Goal: Task Accomplishment & Management: Use online tool/utility

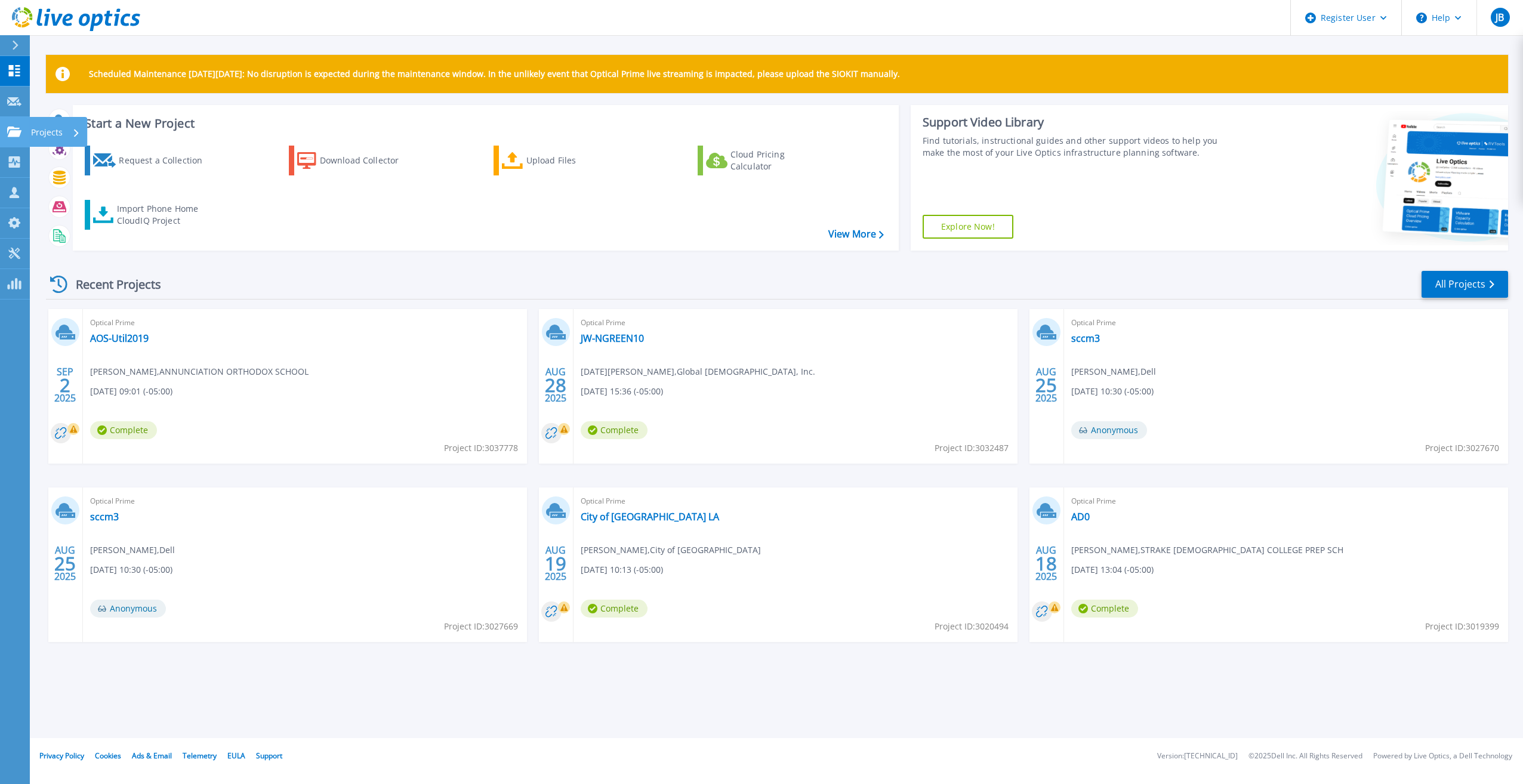
click at [34, 130] on p "Projects" at bounding box center [47, 132] width 31 height 31
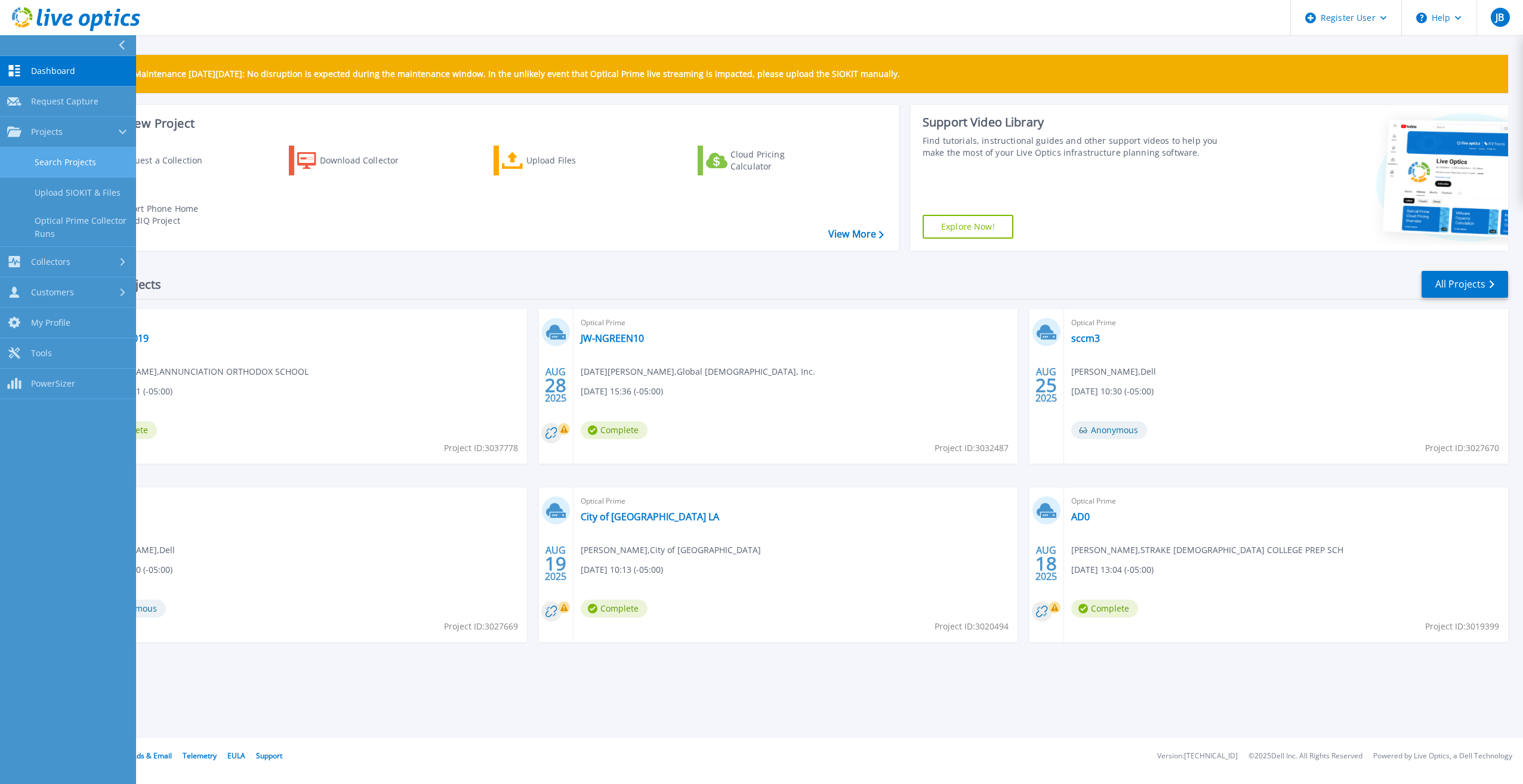
click at [74, 164] on link "Search Projects" at bounding box center [68, 163] width 136 height 30
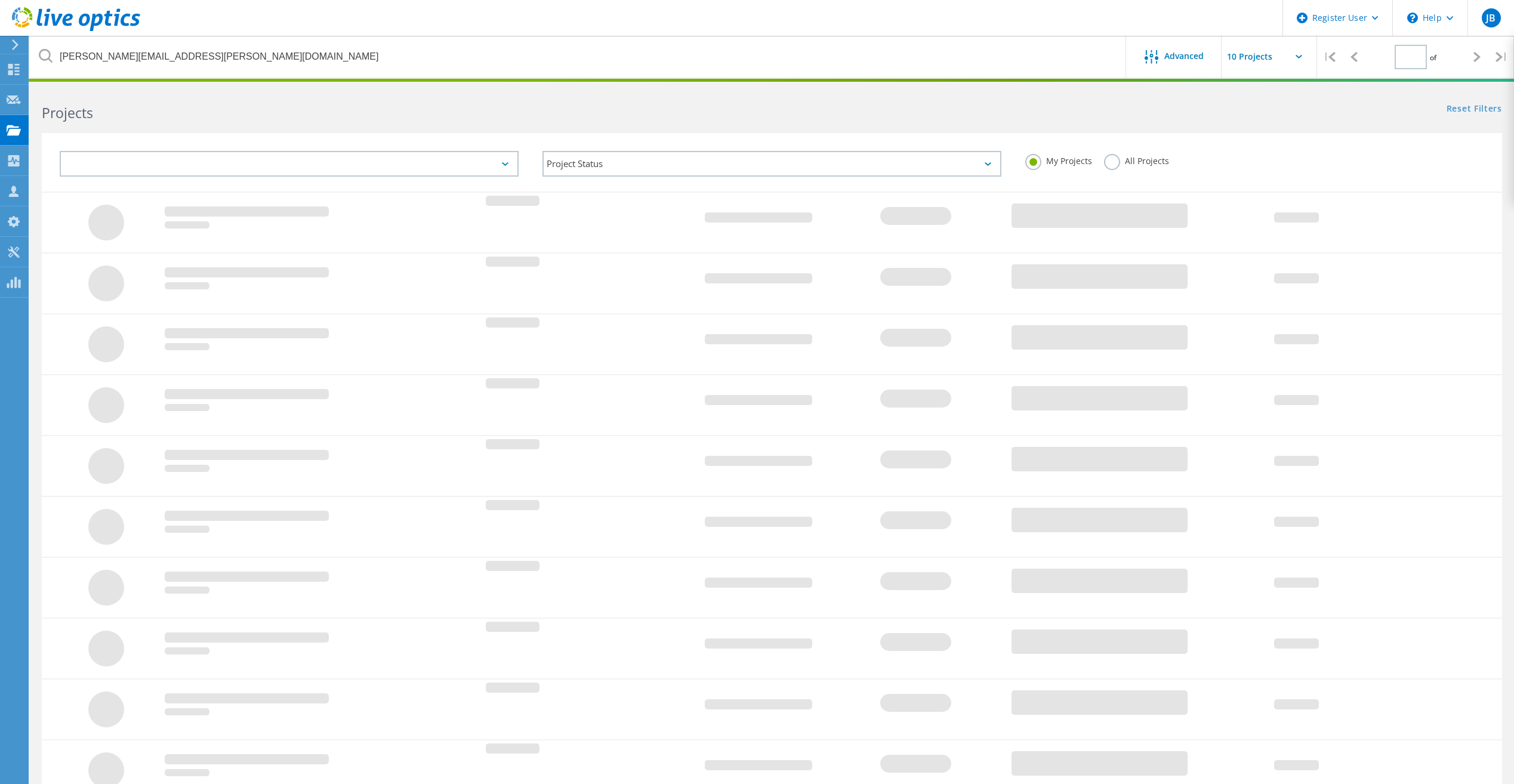
type input "1"
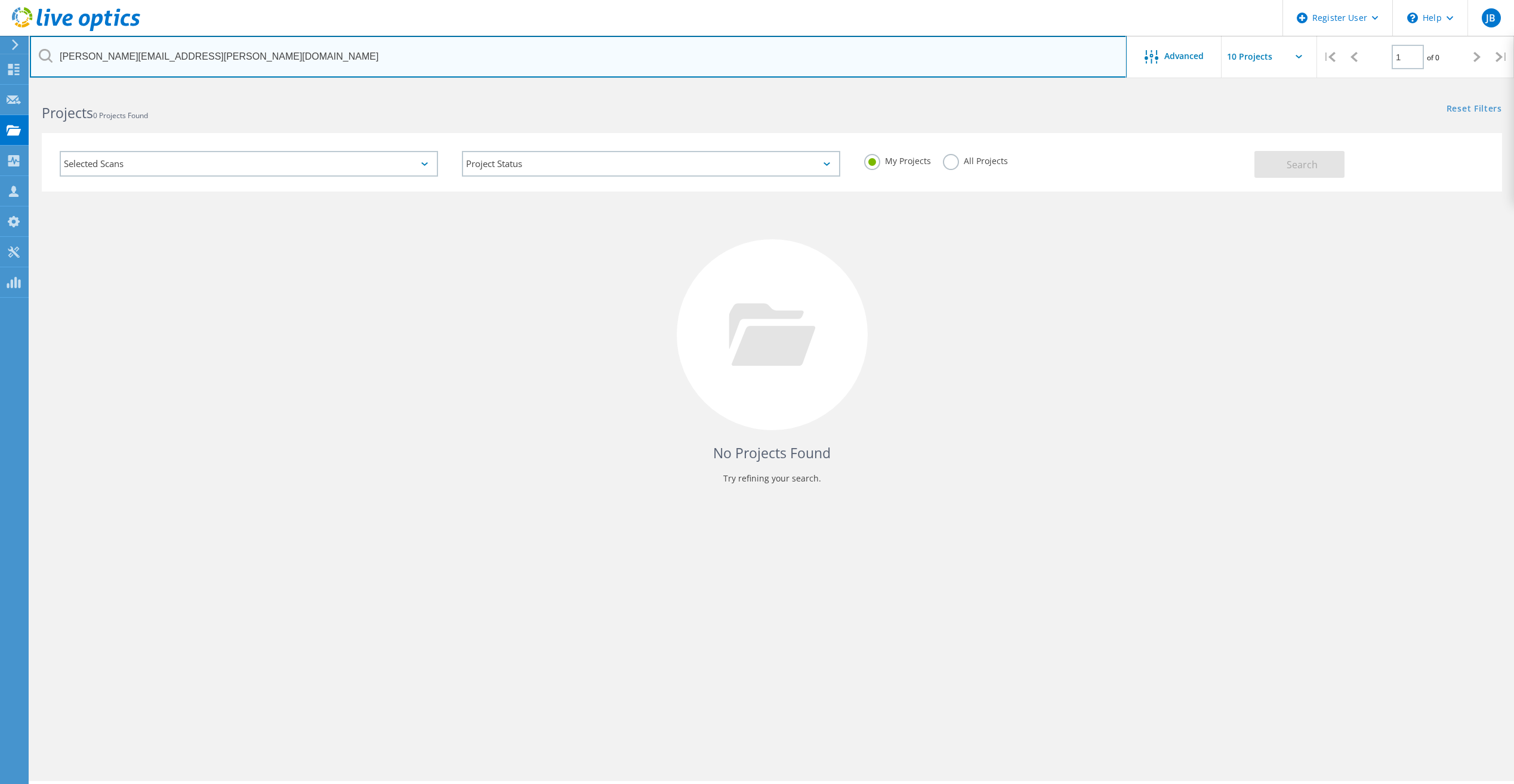
drag, startPoint x: 197, startPoint y: 57, endPoint x: 44, endPoint y: 53, distance: 153.1
click at [44, 53] on div "mike.martin@bankonnet.com" at bounding box center [578, 56] width 1096 height 42
paste input "michael.arnold@dawsonesc.com"
type input "michael.arnold@dawsonesc.com"
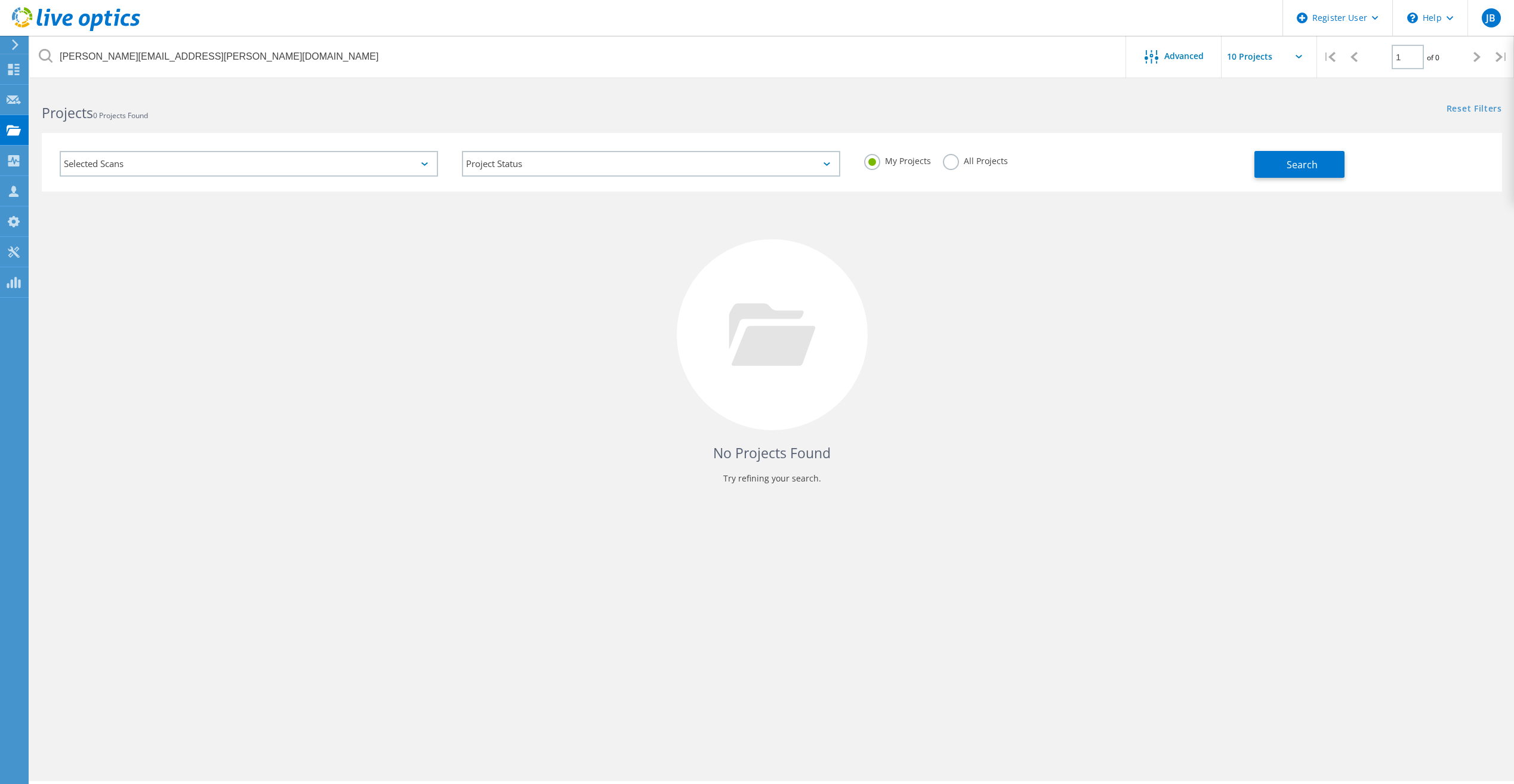
click at [950, 165] on label "All Projects" at bounding box center [975, 159] width 65 height 12
click at [0, 0] on input "All Projects" at bounding box center [0, 0] width 0 height 0
click at [1292, 173] on button "Search" at bounding box center [1299, 164] width 90 height 27
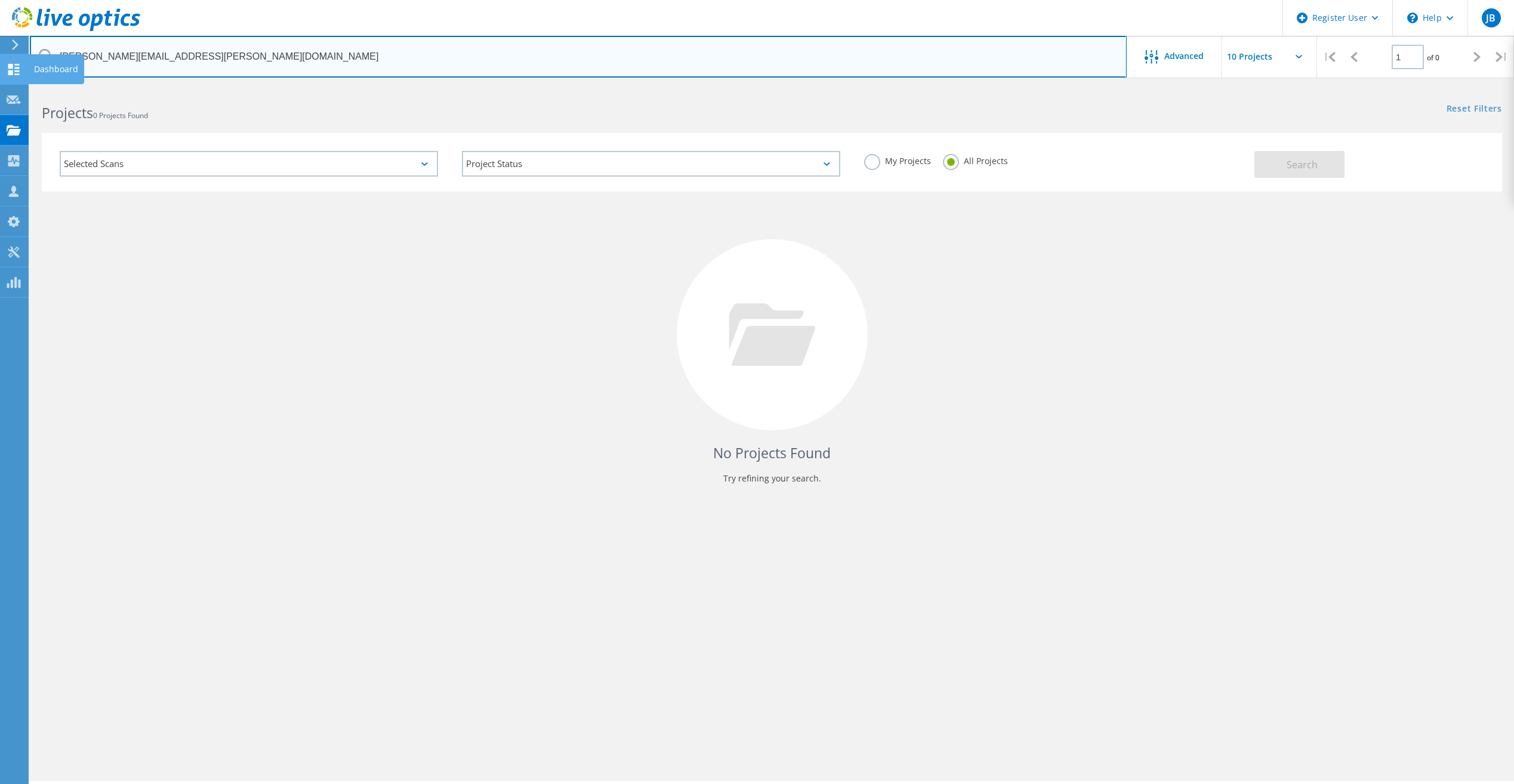
drag, startPoint x: 104, startPoint y: 56, endPoint x: 22, endPoint y: 56, distance: 82.0
click at [22, 87] on div "Register User \n Help Explore Helpful Articles Contact Support JB Dell User Jac…" at bounding box center [757, 451] width 1514 height 730
click at [165, 56] on input "michael.arnold@dawsonesc.com" at bounding box center [578, 56] width 1096 height 42
drag, startPoint x: 243, startPoint y: 54, endPoint x: 38, endPoint y: 47, distance: 205.1
click at [38, 47] on input "michael.arnold@dawsonesc.com" at bounding box center [578, 56] width 1096 height 42
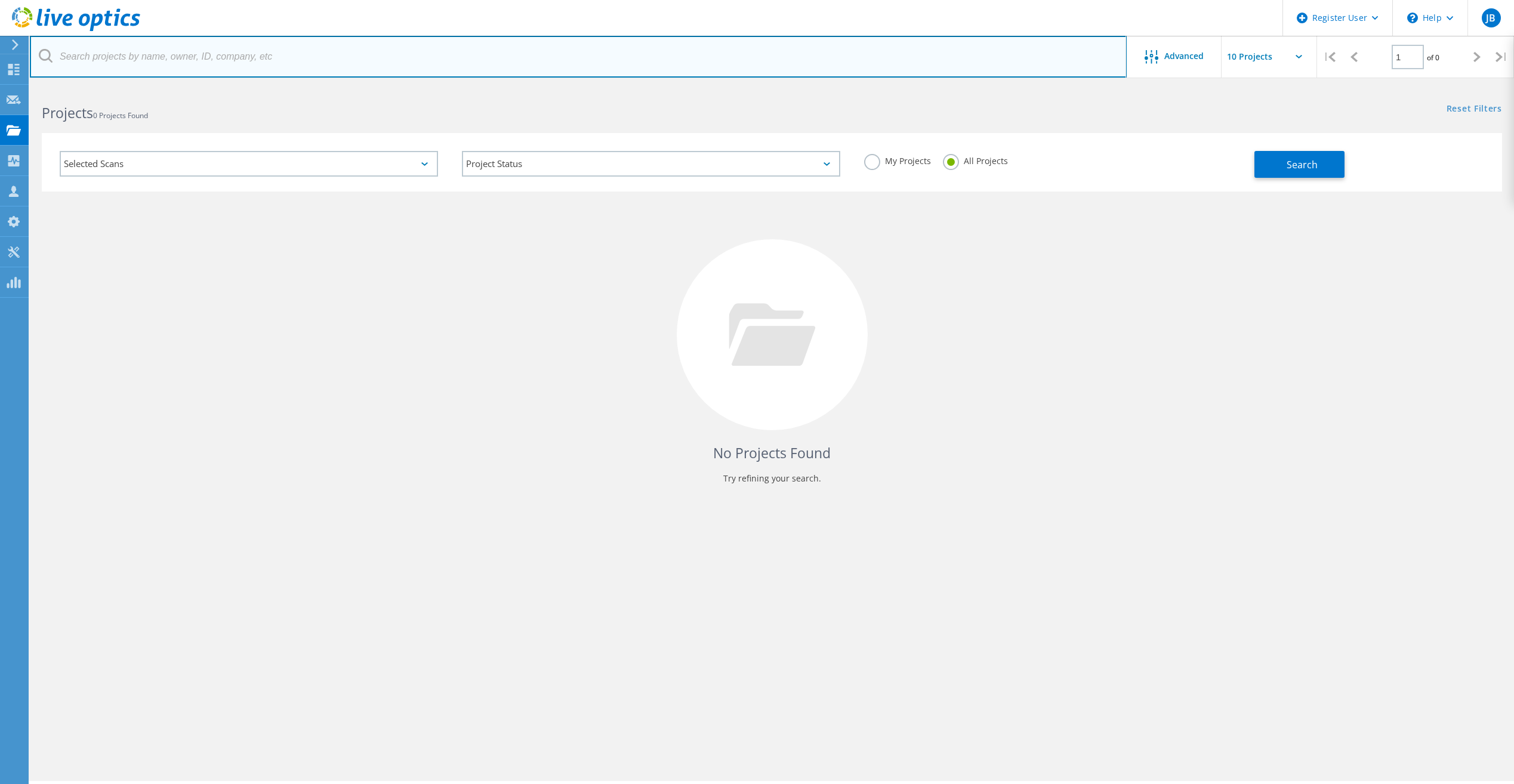
paste input "dberry@whiteriverservices.com"
type input "dberry@whiteriverservices.com"
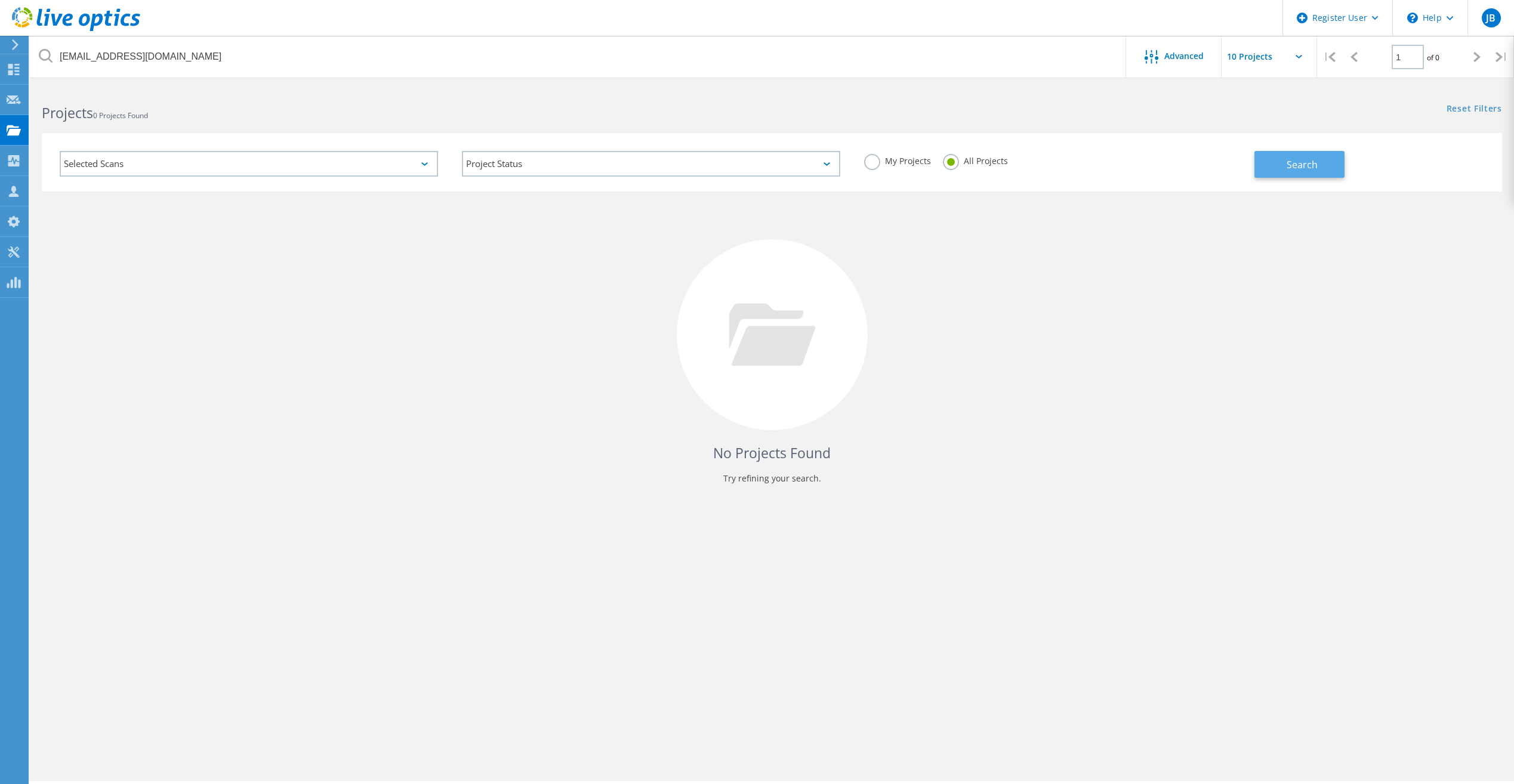
click at [1342, 169] on button "Search" at bounding box center [1299, 164] width 90 height 27
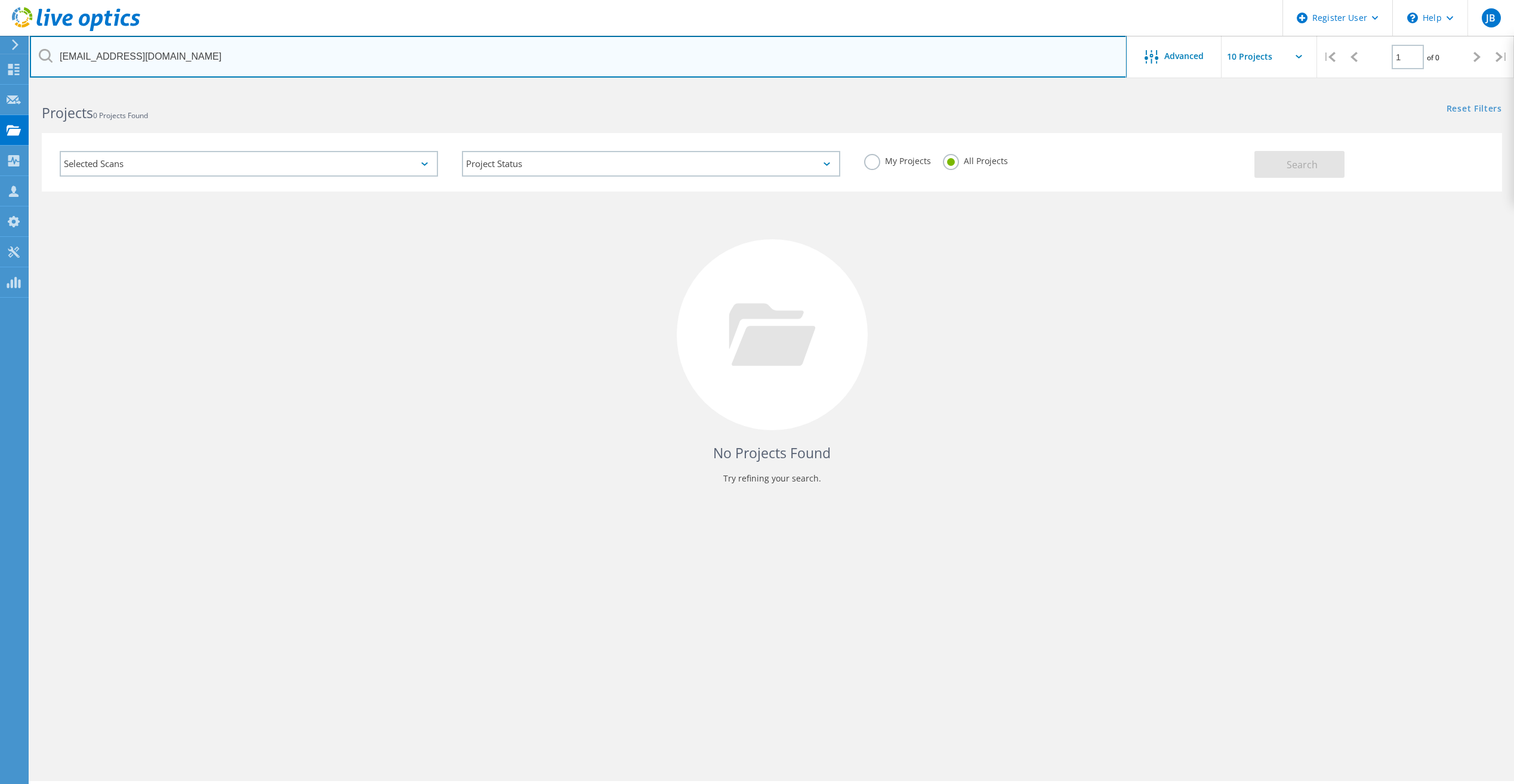
drag, startPoint x: 238, startPoint y: 55, endPoint x: 51, endPoint y: 50, distance: 187.1
click at [51, 50] on div "dberry@whiteriverservices.com" at bounding box center [578, 56] width 1096 height 42
paste input "[EMAIL_ADDRESS][DOMAIN_NAME]"
type input "[EMAIL_ADDRESS][DOMAIN_NAME]"
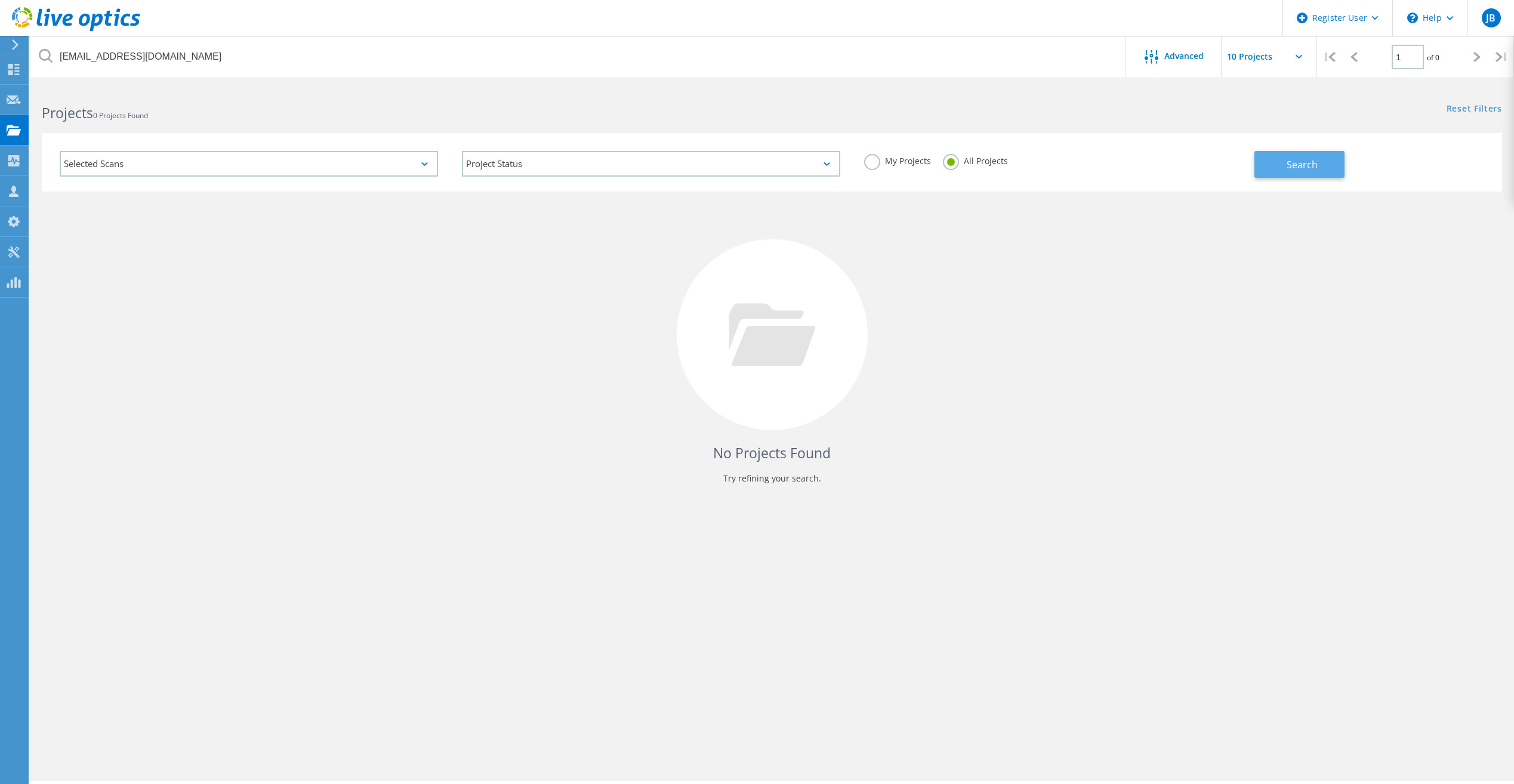
click at [1301, 164] on span "Search" at bounding box center [1302, 164] width 31 height 13
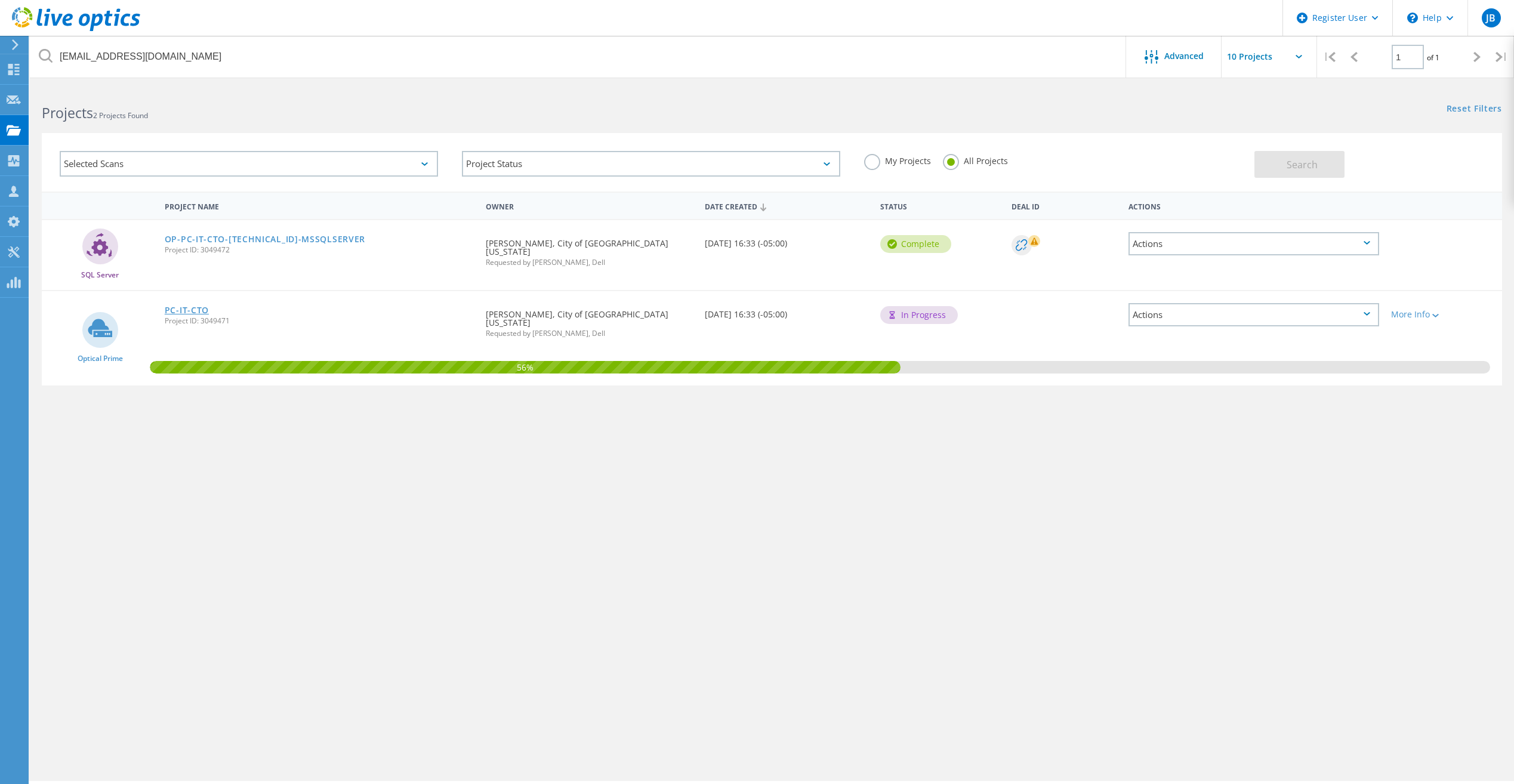
click at [187, 306] on link "PC-IT-CTO" at bounding box center [186, 309] width 44 height 8
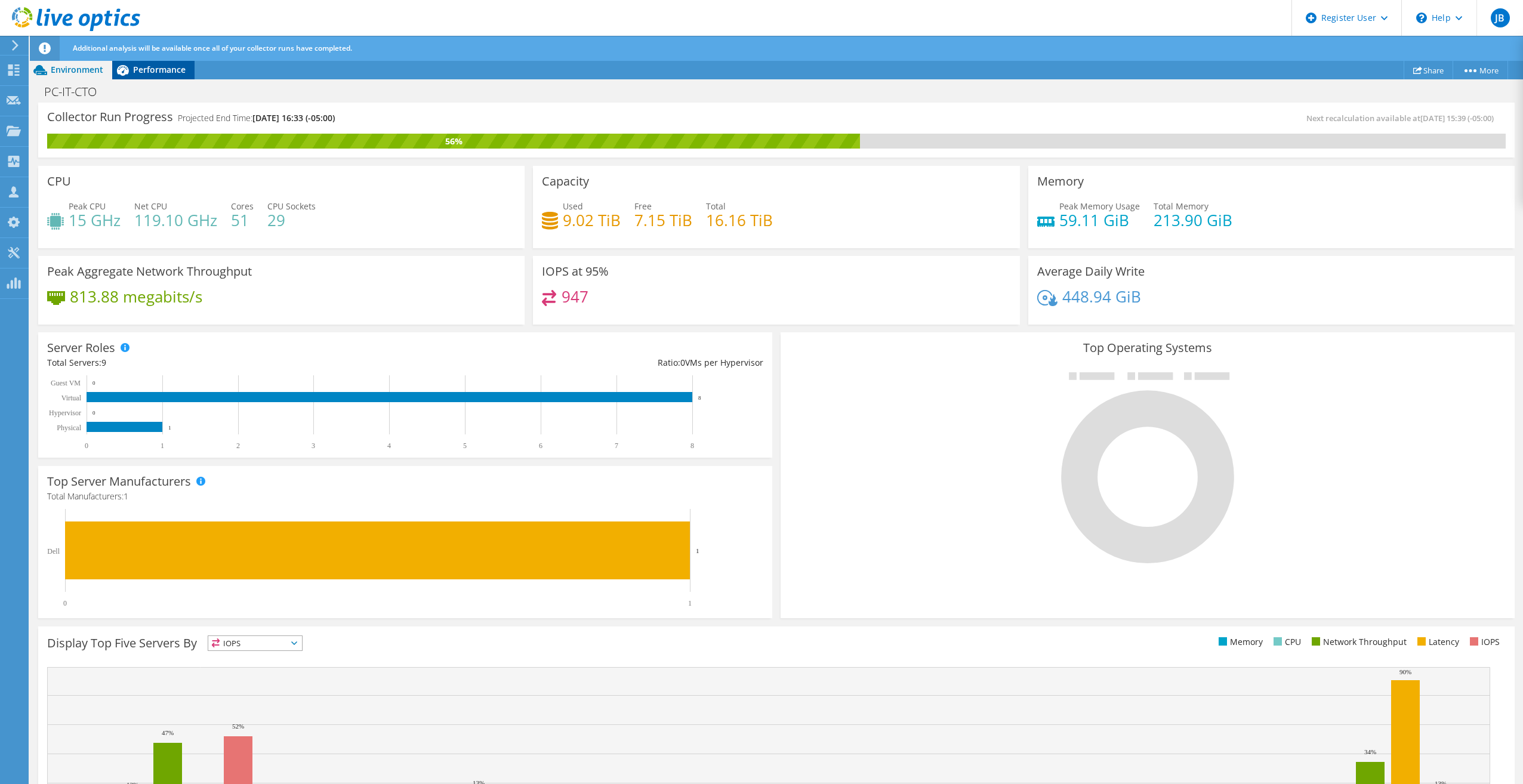
click at [171, 67] on span "Performance" at bounding box center [159, 69] width 53 height 12
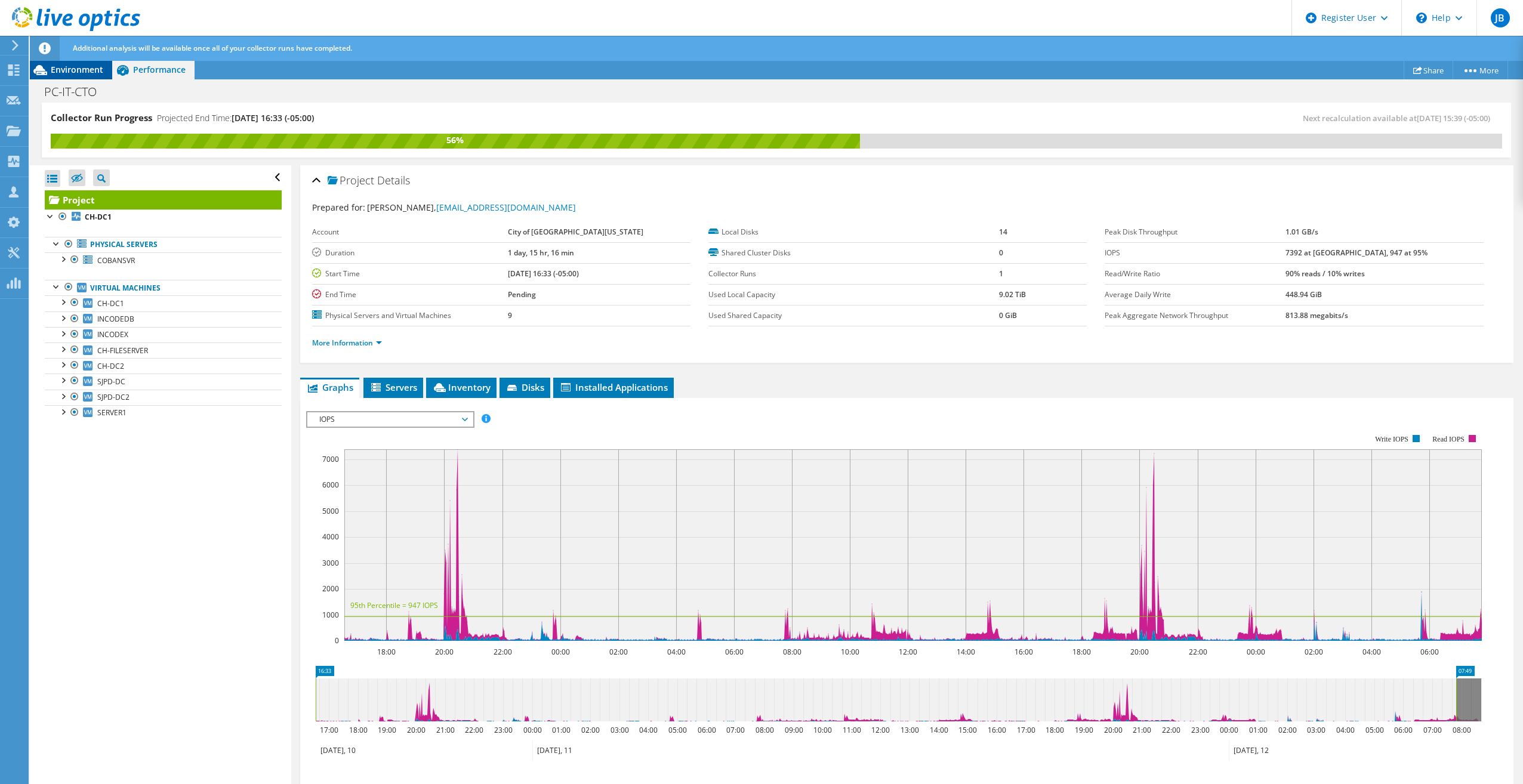
click at [76, 67] on span "Environment" at bounding box center [77, 69] width 53 height 12
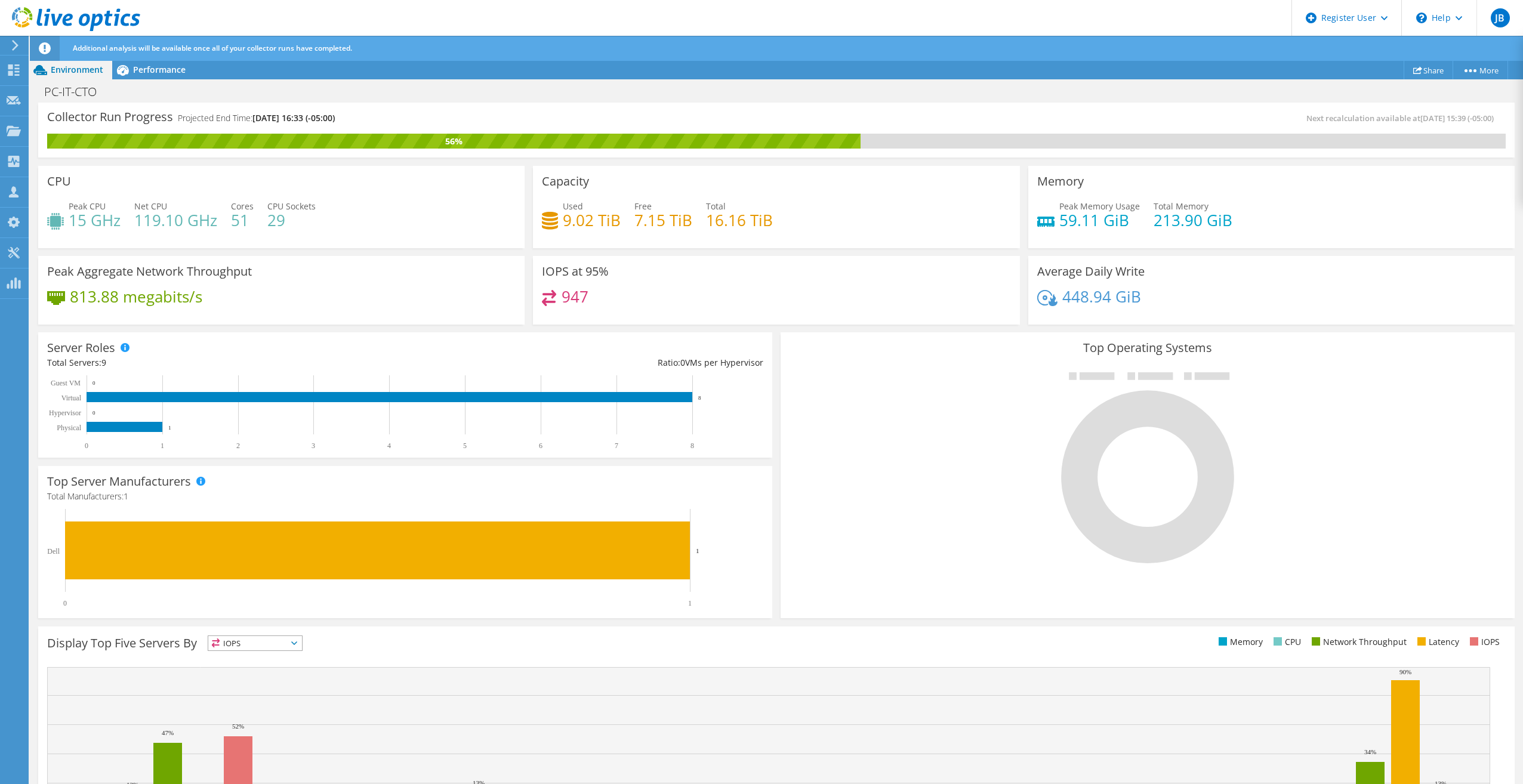
click at [1182, 612] on div "Top Operating Systems Windows Linux VMware" at bounding box center [1147, 476] width 734 height 286
click at [106, 28] on icon at bounding box center [75, 19] width 128 height 24
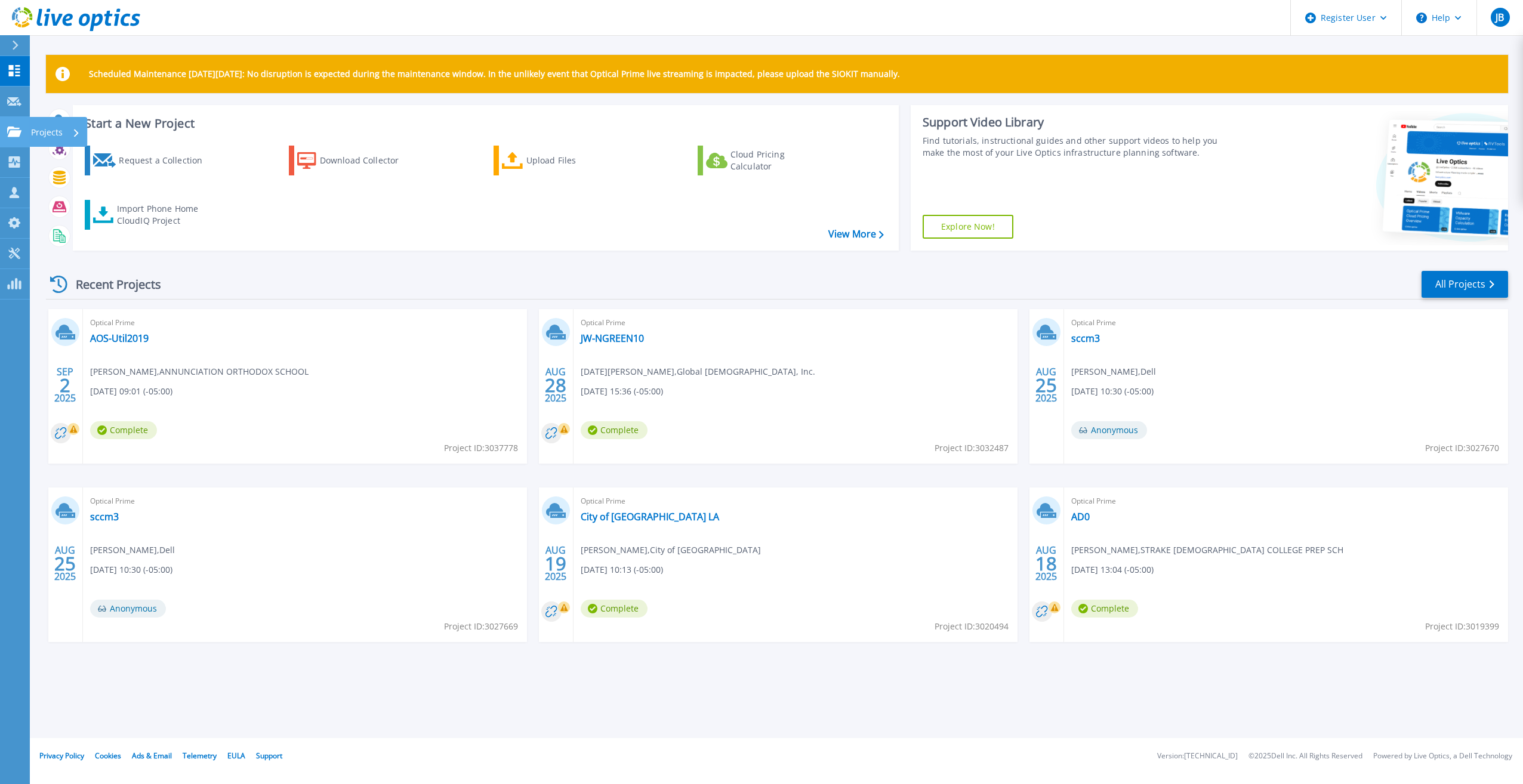
drag, startPoint x: 19, startPoint y: 130, endPoint x: 30, endPoint y: 136, distance: 12.5
click at [19, 130] on icon at bounding box center [14, 131] width 14 height 10
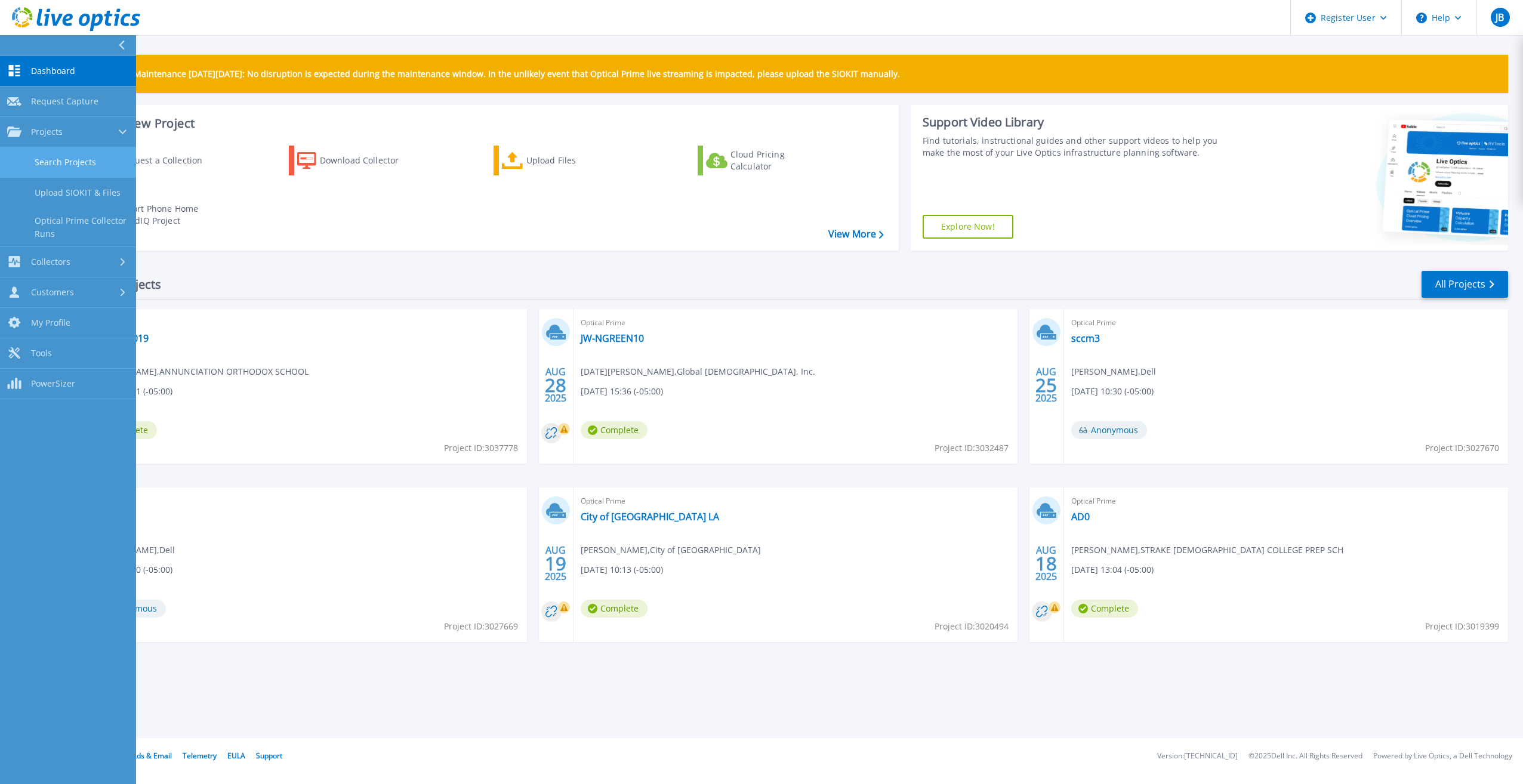
click at [60, 162] on link "Search Projects" at bounding box center [68, 163] width 136 height 30
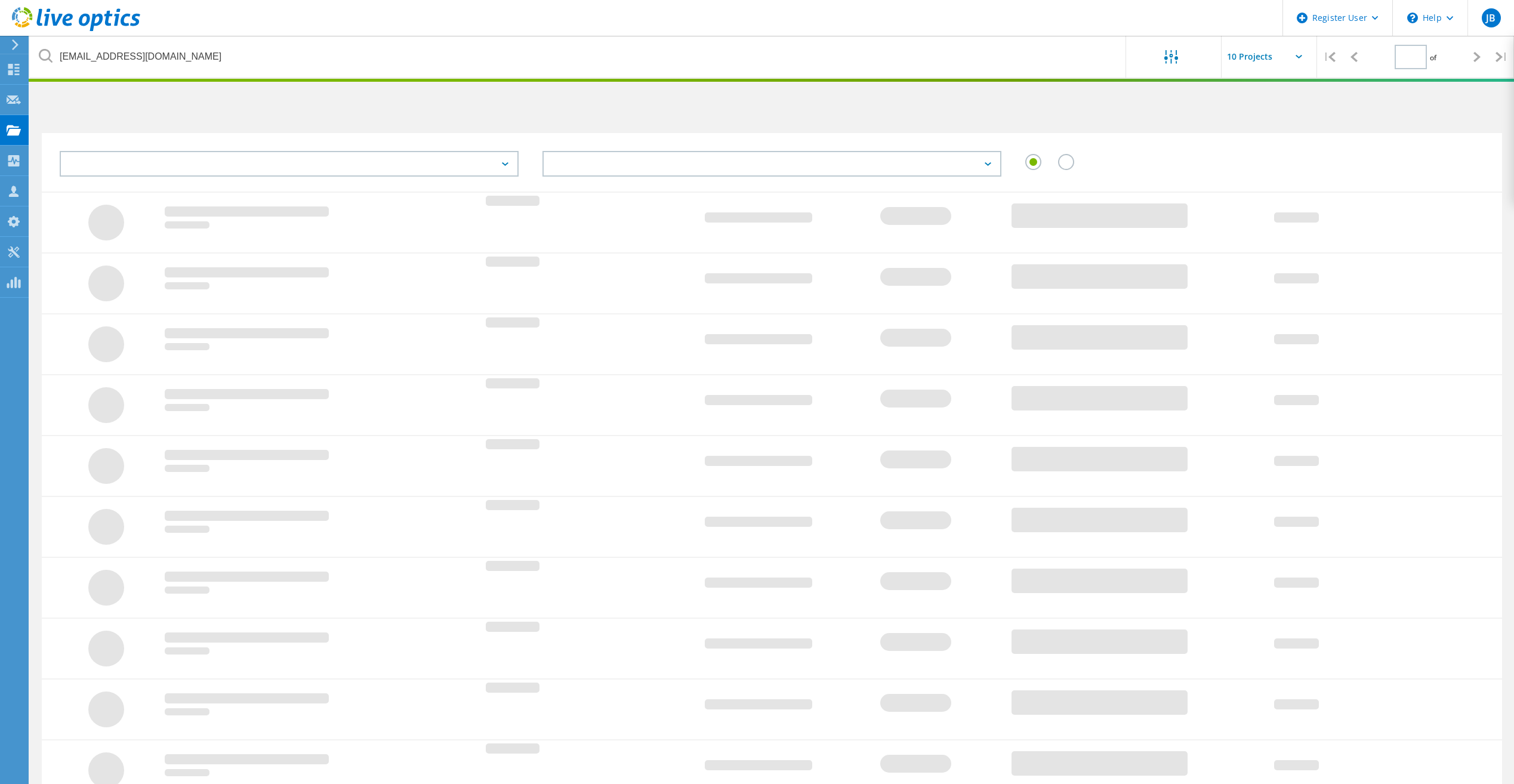
type input "1"
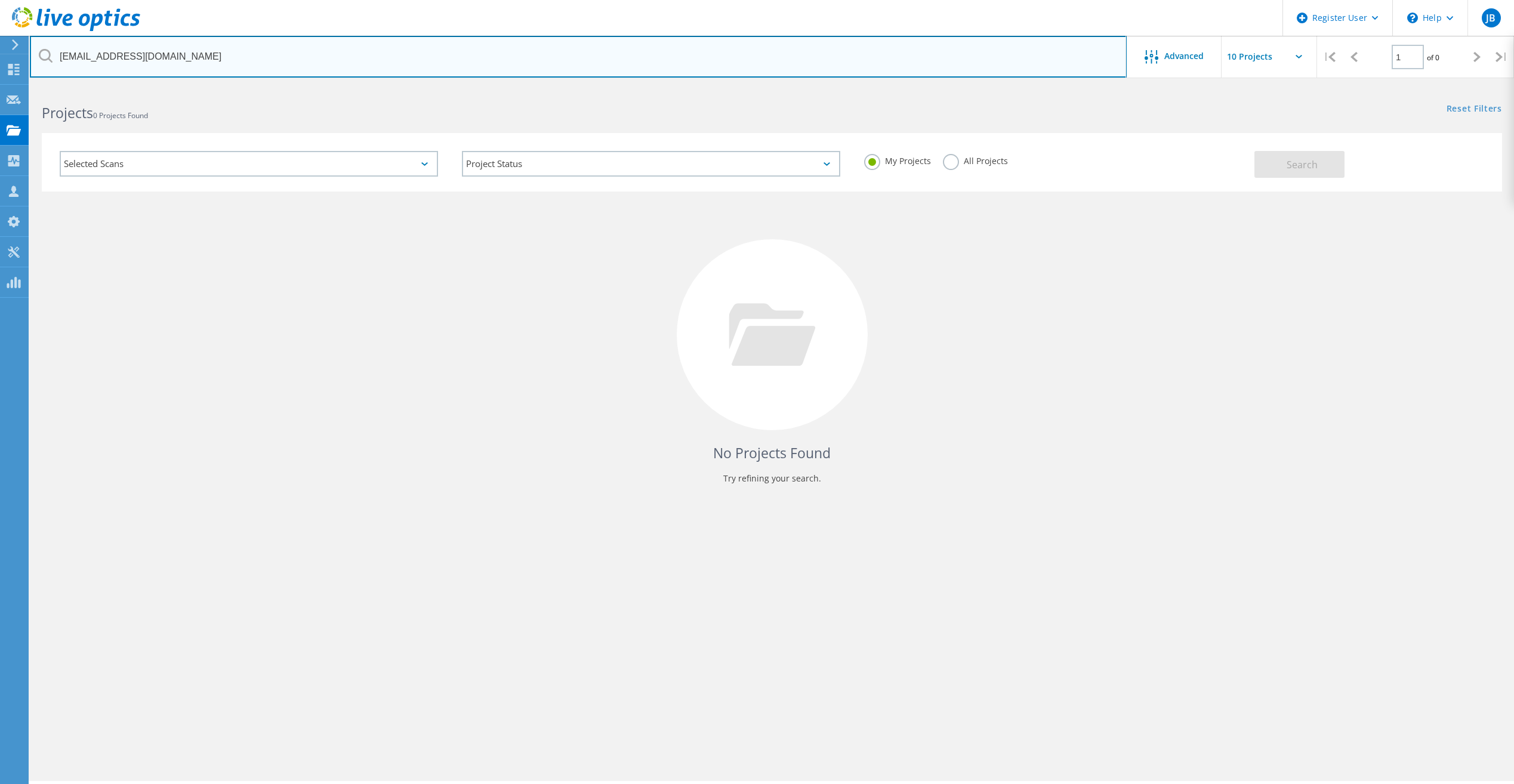
drag, startPoint x: 128, startPoint y: 53, endPoint x: 24, endPoint y: 43, distance: 104.5
click at [24, 87] on div "Register User \n Help Explore Helpful Articles Contact Support JB Dell User [PE…" at bounding box center [757, 451] width 1514 height 730
type input "p"
paste input "[PERSON_NAME][EMAIL_ADDRESS][PERSON_NAME][DOMAIN_NAME]"
type input "[PERSON_NAME][EMAIL_ADDRESS][PERSON_NAME][DOMAIN_NAME]"
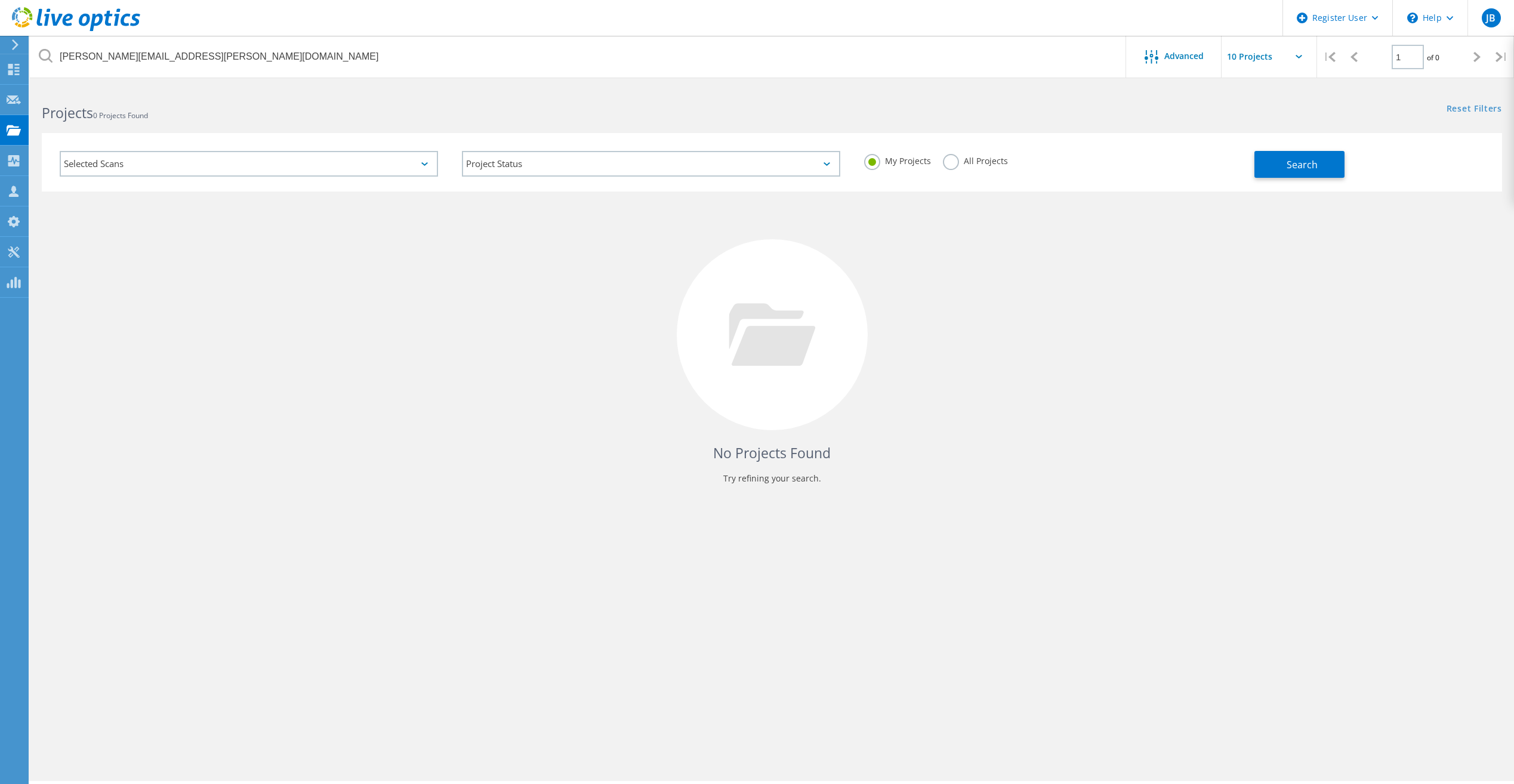
click at [955, 164] on label "All Projects" at bounding box center [975, 159] width 65 height 12
click at [0, 0] on input "All Projects" at bounding box center [0, 0] width 0 height 0
click at [1256, 164] on button "Search" at bounding box center [1299, 164] width 90 height 27
drag, startPoint x: 500, startPoint y: 275, endPoint x: 511, endPoint y: 9, distance: 266.2
click at [500, 275] on div "No Projects Found Try refining your search." at bounding box center [772, 345] width 1460 height 308
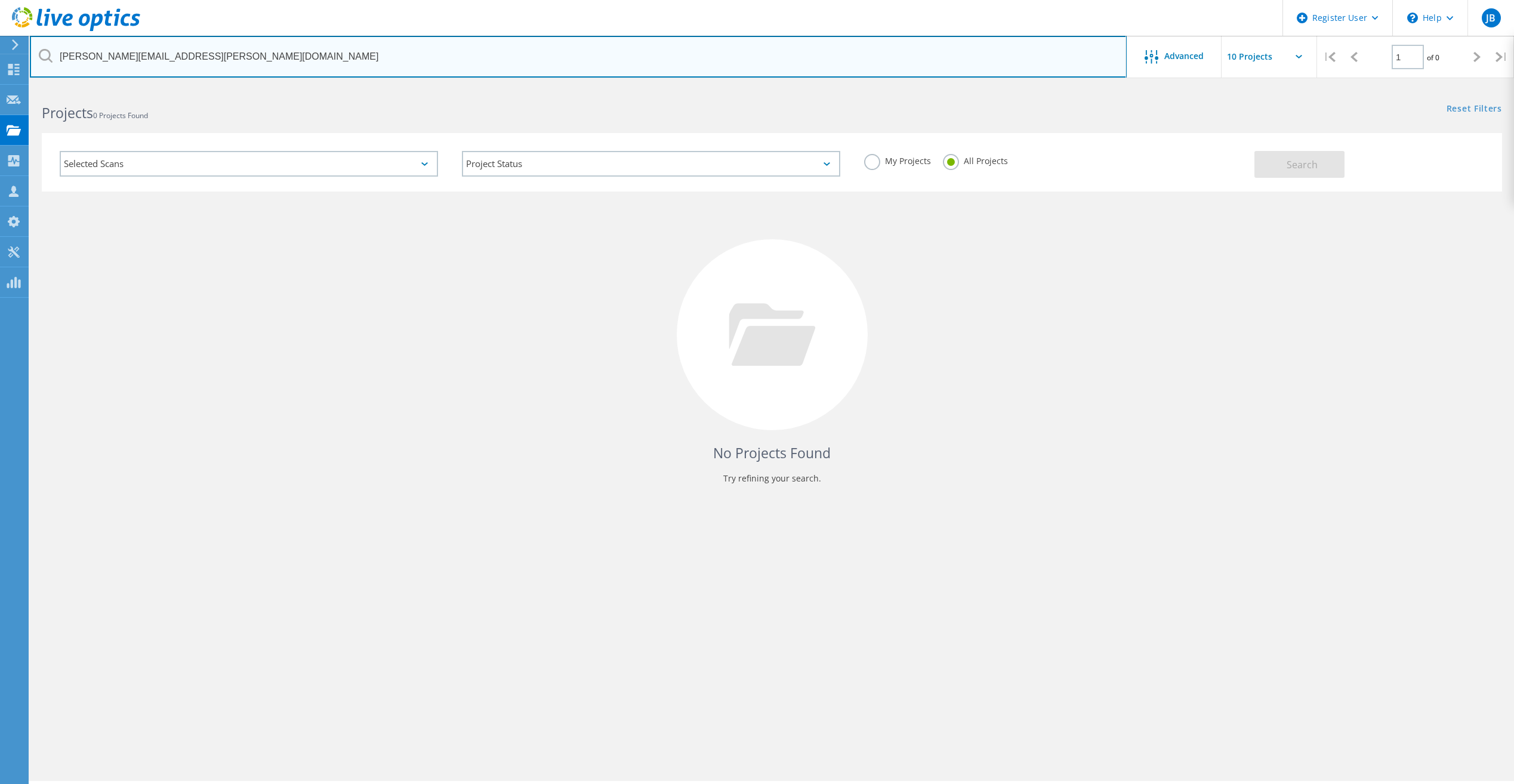
drag, startPoint x: 208, startPoint y: 61, endPoint x: 58, endPoint y: 58, distance: 150.0
click at [58, 58] on input "[PERSON_NAME][EMAIL_ADDRESS][PERSON_NAME][DOMAIN_NAME]" at bounding box center [578, 56] width 1096 height 42
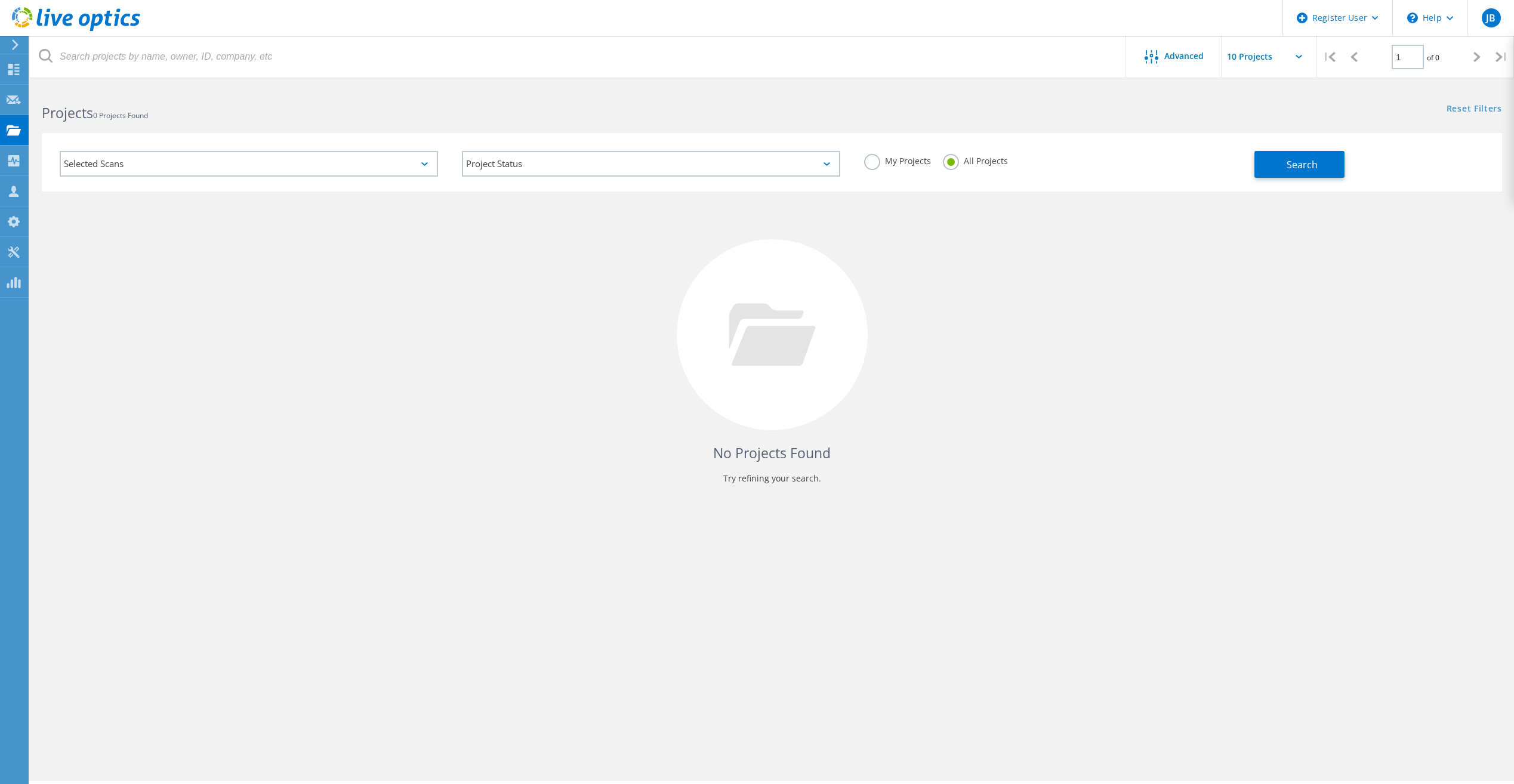
click at [197, 270] on div "No Projects Found Try refining your search." at bounding box center [772, 345] width 1460 height 308
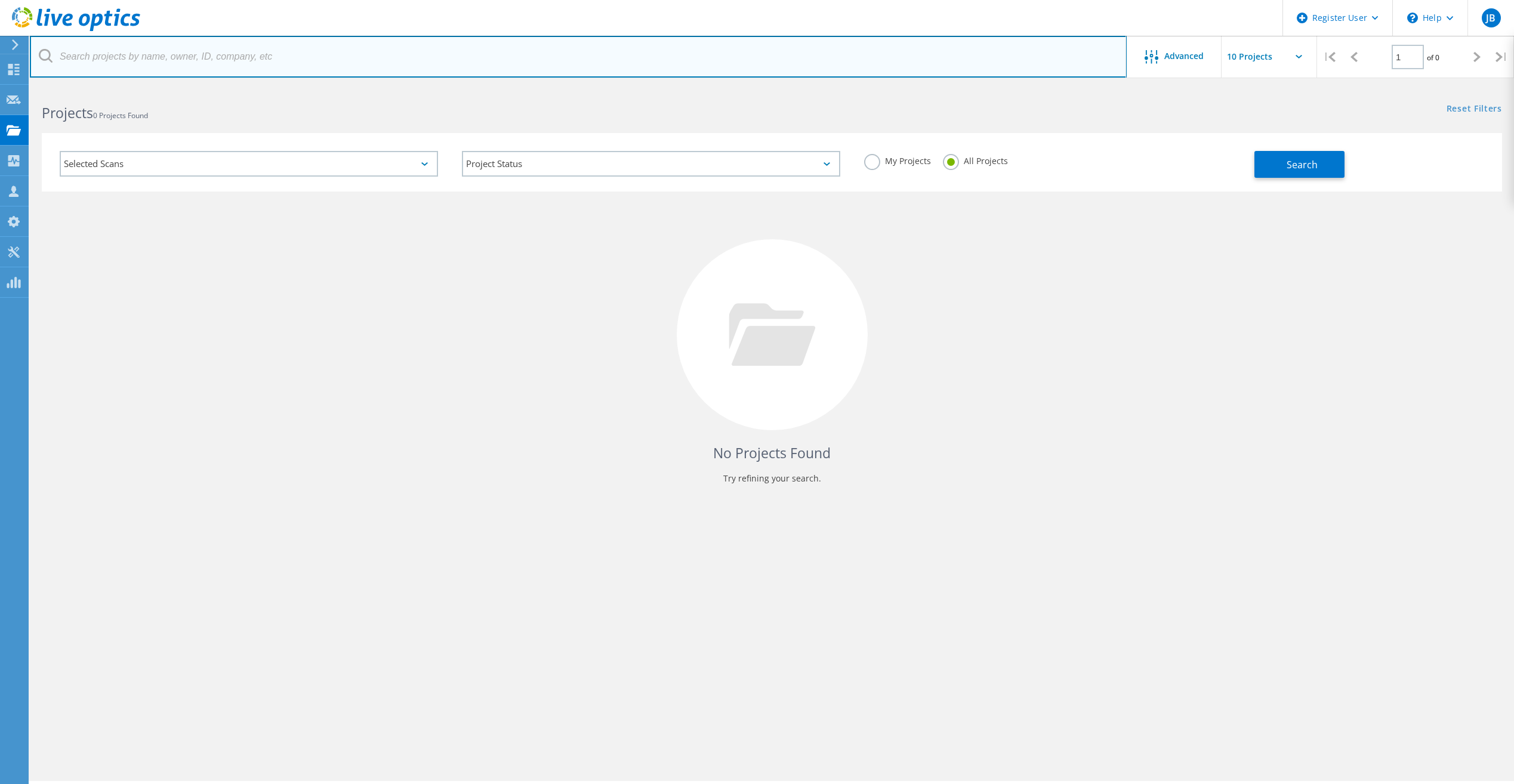
click at [157, 55] on input "text" at bounding box center [578, 56] width 1096 height 42
paste input "[EMAIL_ADDRESS][DOMAIN_NAME]"
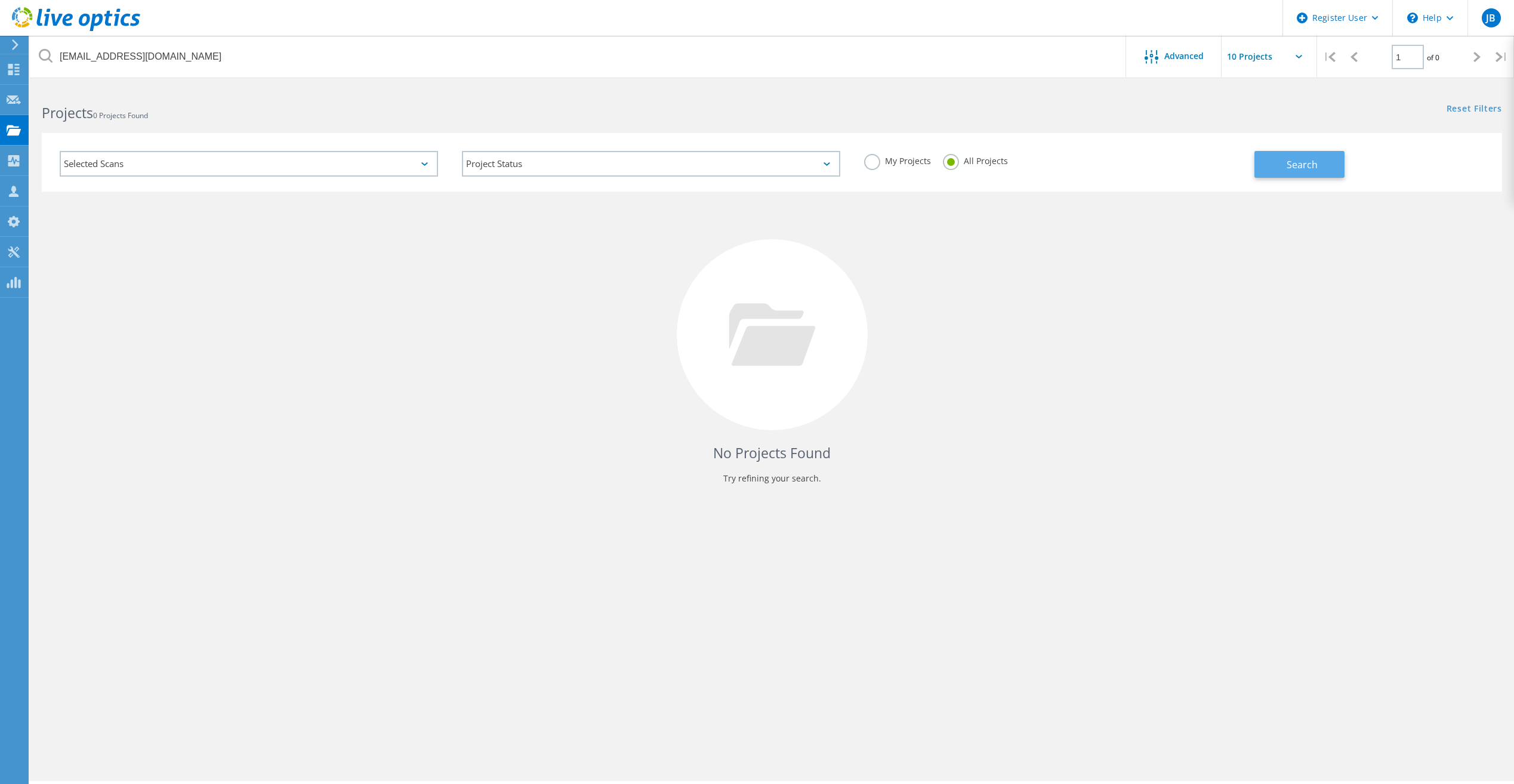
click at [1338, 177] on button "Search" at bounding box center [1299, 164] width 90 height 27
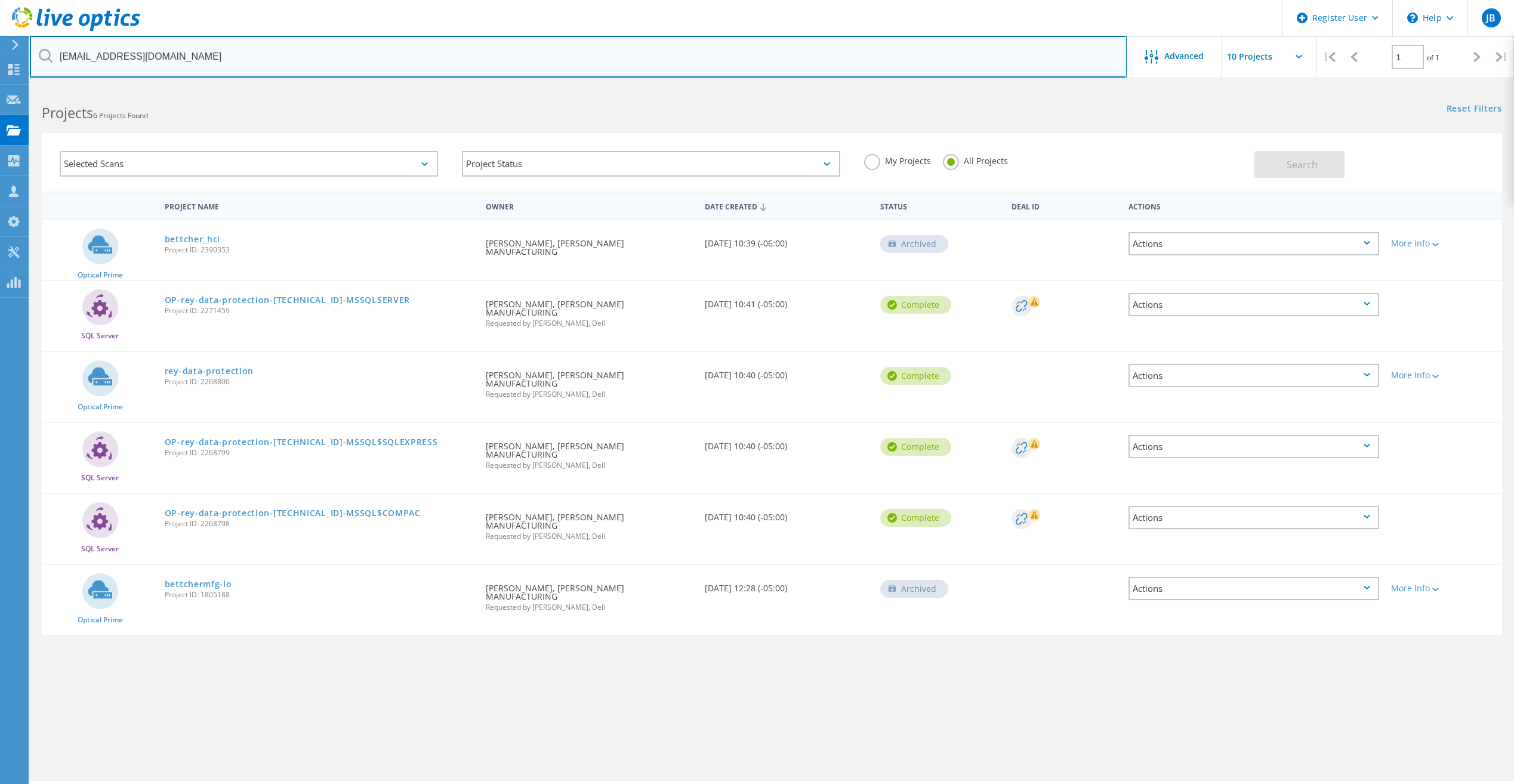
drag, startPoint x: 238, startPoint y: 53, endPoint x: 62, endPoint y: 54, distance: 176.0
click at [62, 54] on input "[EMAIL_ADDRESS][DOMAIN_NAME]" at bounding box center [578, 56] width 1096 height 42
type input "f"
paste input "[PERSON_NAME][EMAIL_ADDRESS][DOMAIN_NAME]"
type input "[PERSON_NAME][EMAIL_ADDRESS][DOMAIN_NAME]"
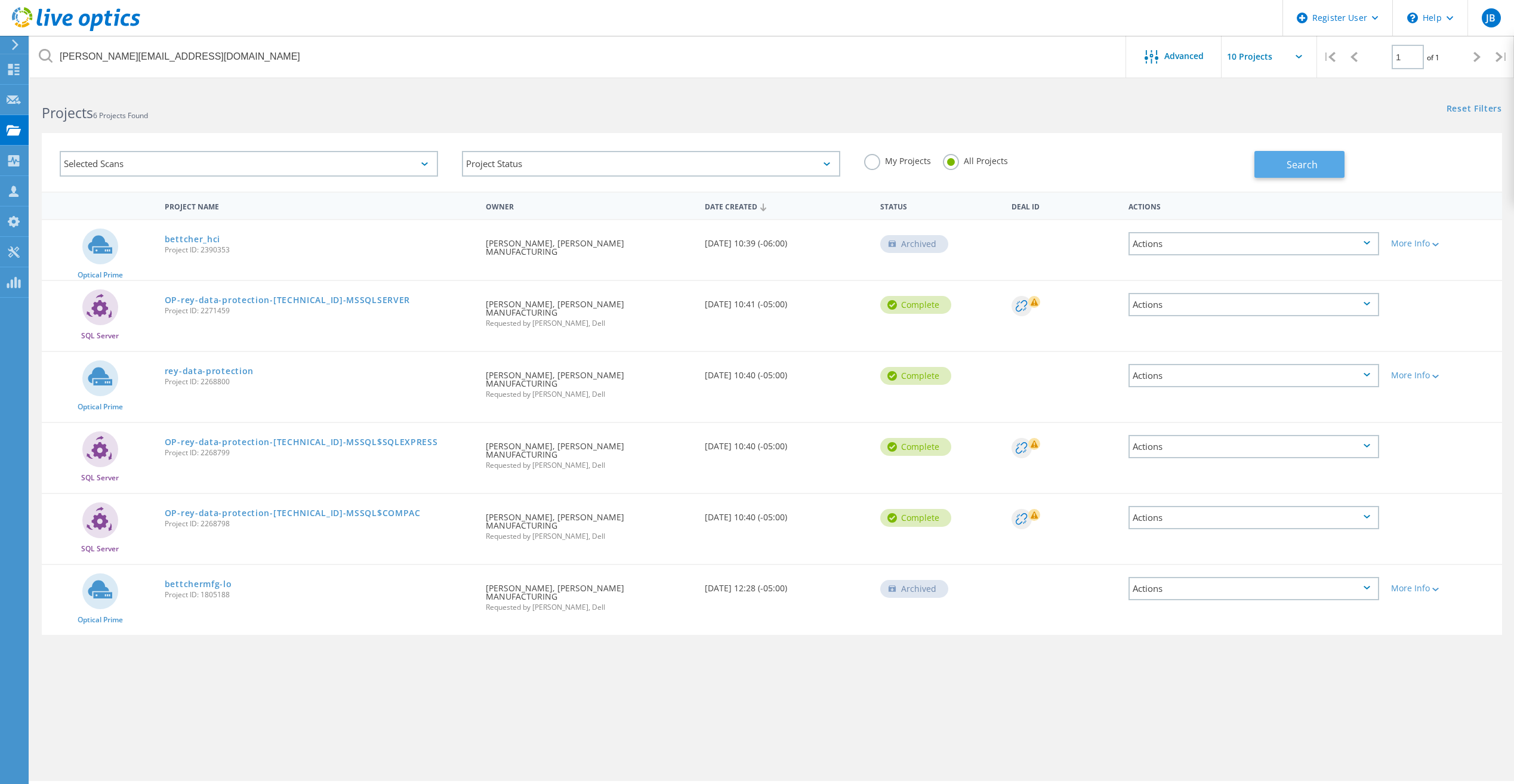
click at [1319, 163] on button "Search" at bounding box center [1299, 164] width 90 height 27
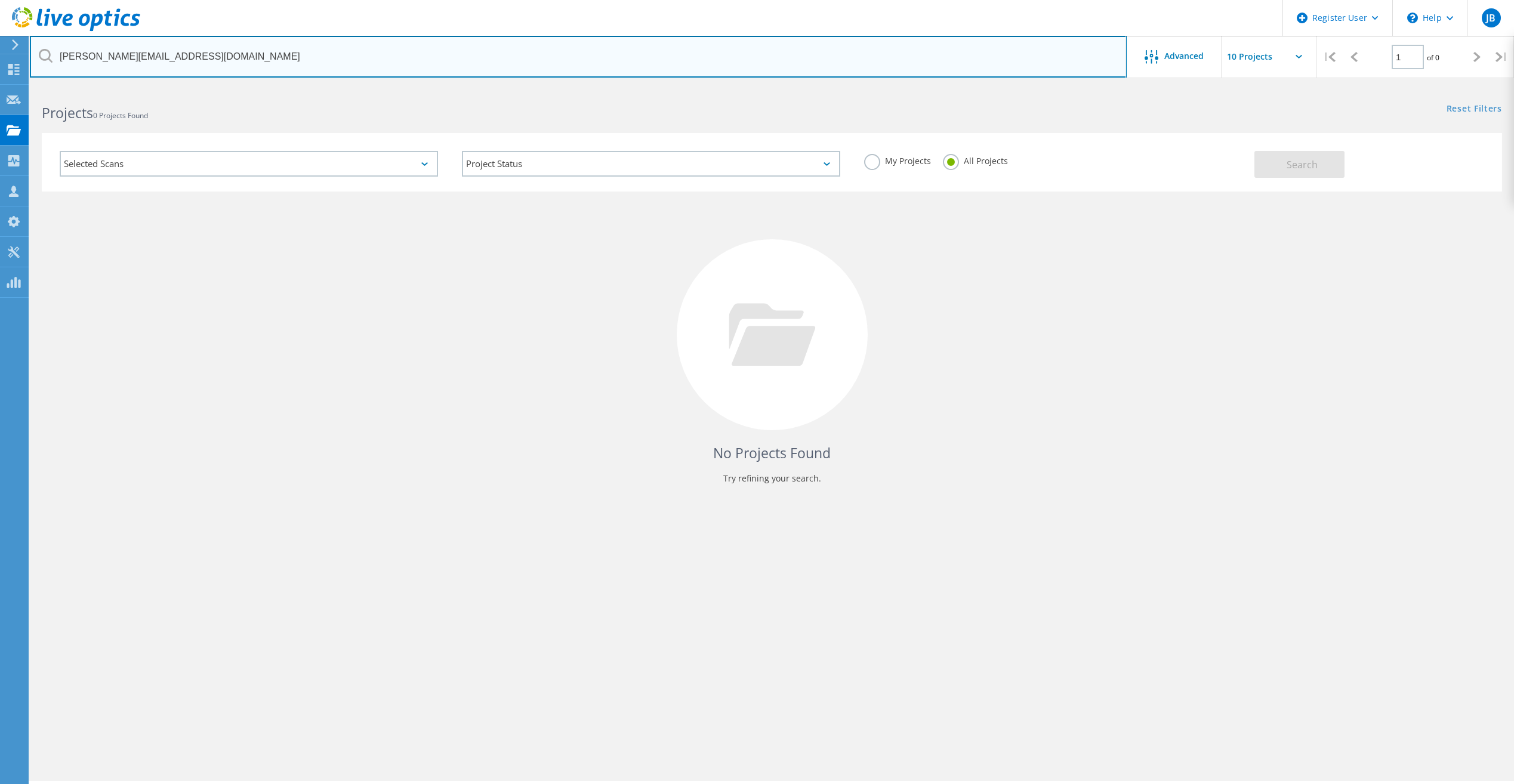
drag, startPoint x: 177, startPoint y: 52, endPoint x: 48, endPoint y: 56, distance: 129.1
click at [48, 56] on div "[PERSON_NAME][EMAIL_ADDRESS][DOMAIN_NAME]" at bounding box center [578, 56] width 1096 height 42
paste input "[EMAIL_ADDRESS][DOMAIN_NAME]"
type input "[EMAIL_ADDRESS][DOMAIN_NAME]"
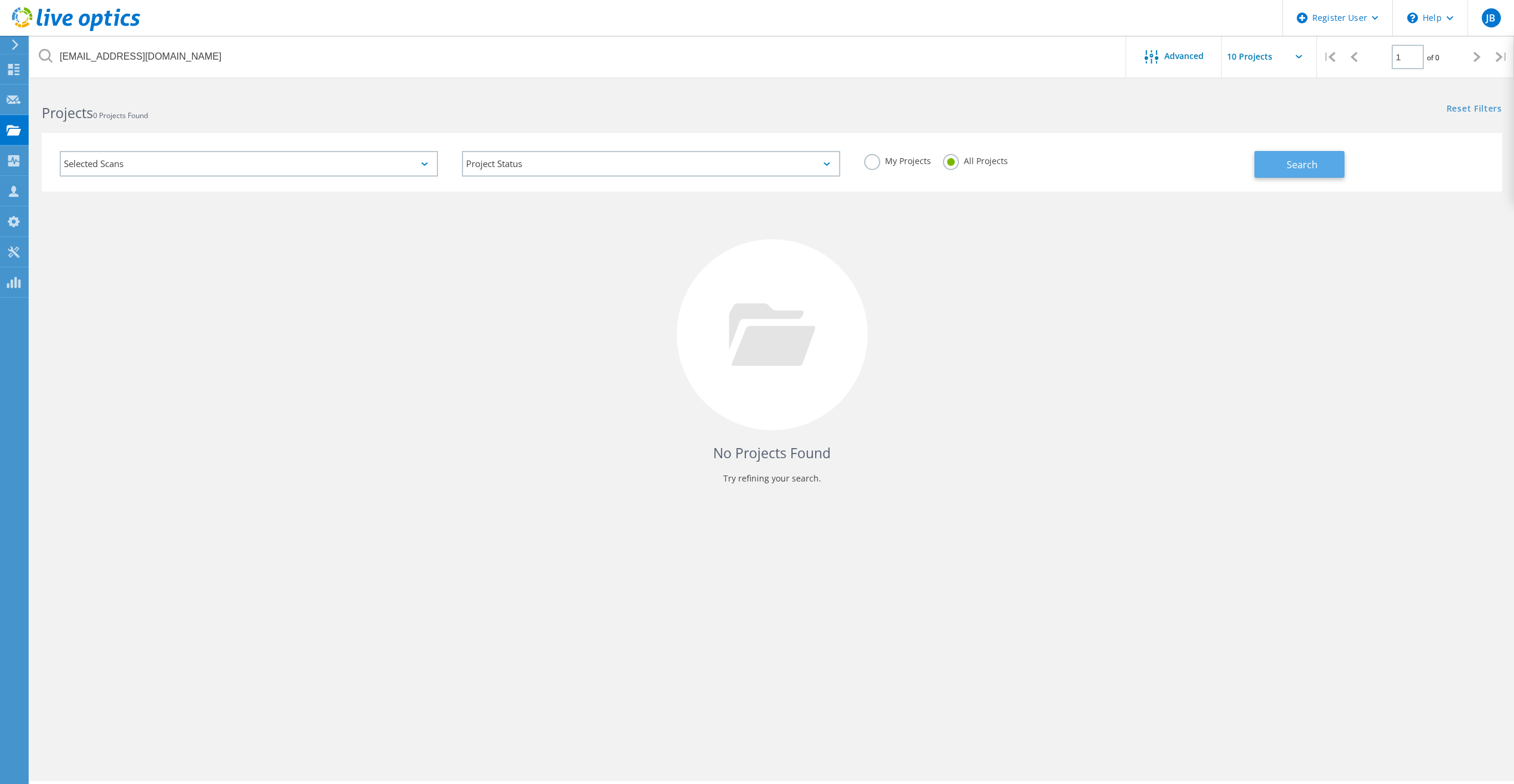
click at [1305, 162] on span "Search" at bounding box center [1302, 164] width 31 height 13
